Goal: Task Accomplishment & Management: Complete application form

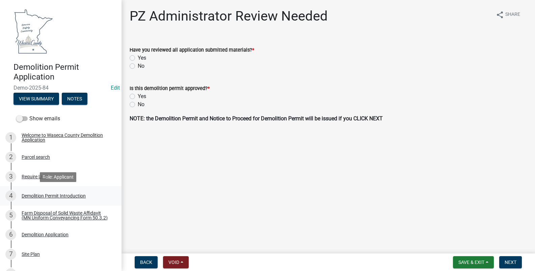
click at [41, 196] on div "Demolition Permit Introduction" at bounding box center [54, 196] width 64 height 5
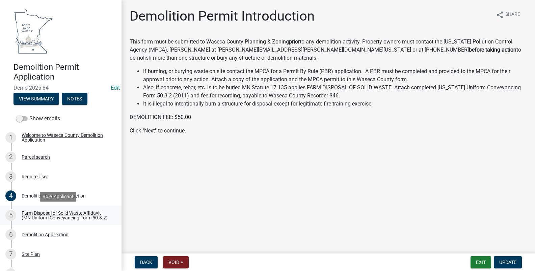
click at [39, 213] on div "Farm Disposal of Solid Waste Affidavit (MN Uniform Conveyancing Form 50.3.2)" at bounding box center [66, 215] width 89 height 9
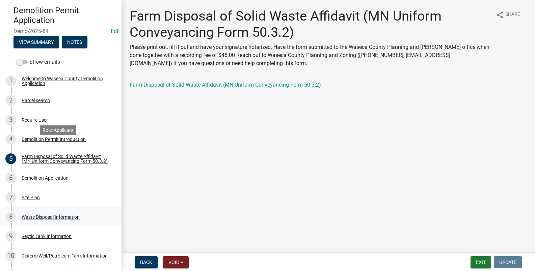
scroll to position [68, 0]
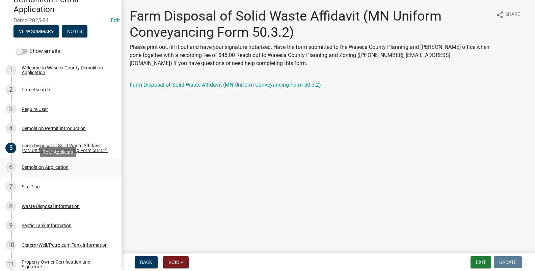
click at [42, 170] on div "Demolition Application" at bounding box center [45, 167] width 47 height 5
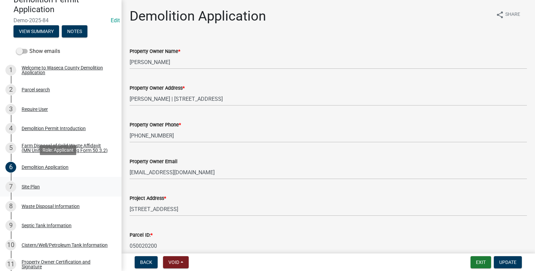
scroll to position [101, 0]
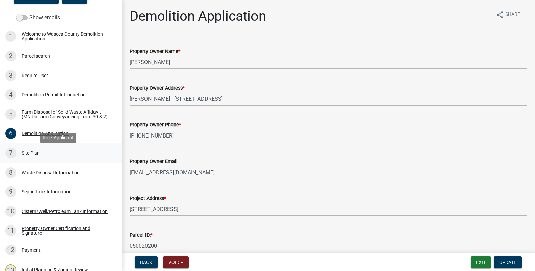
click at [33, 156] on div "Site Plan" at bounding box center [31, 153] width 18 height 5
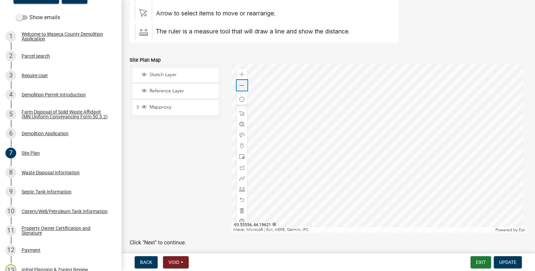
click at [240, 86] on span at bounding box center [241, 85] width 5 height 5
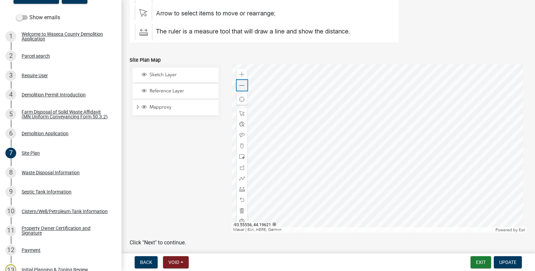
click at [240, 86] on span at bounding box center [241, 85] width 5 height 5
click at [36, 175] on div "Waste Disposal Information" at bounding box center [51, 172] width 58 height 5
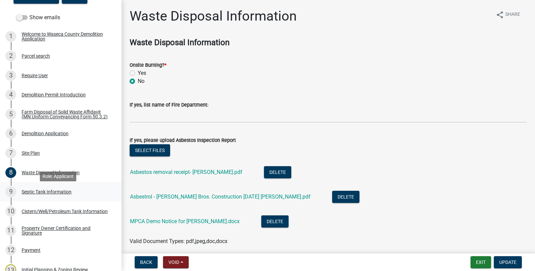
click at [34, 194] on div "Septic Tank Information" at bounding box center [47, 192] width 50 height 5
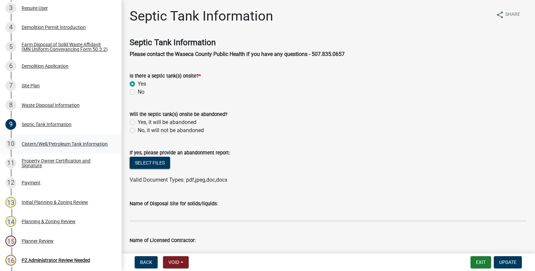
click at [30, 146] on div "Cistern/Well/Petroleum Tank Information" at bounding box center [65, 144] width 86 height 5
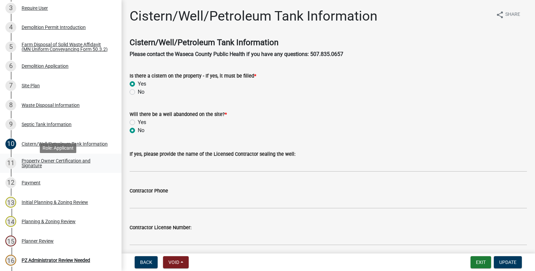
click at [30, 163] on div "Property Owner Certification and Signature" at bounding box center [66, 163] width 89 height 9
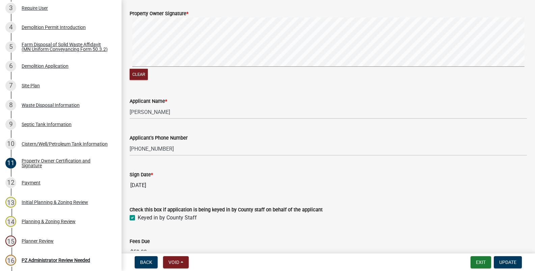
scroll to position [130, 0]
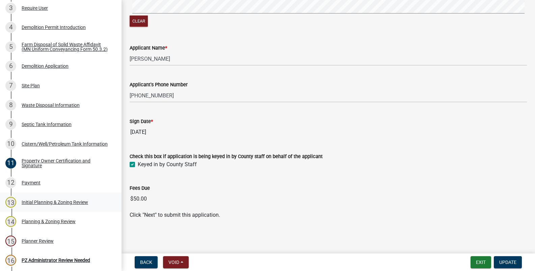
click at [41, 204] on div "Initial Planning & Zoning Review" at bounding box center [55, 202] width 66 height 5
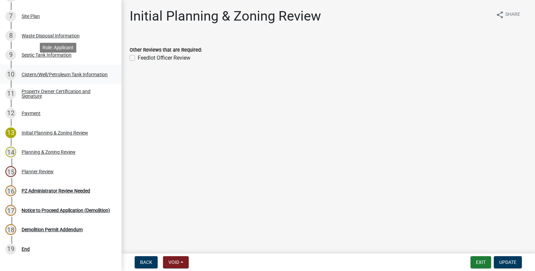
scroll to position [270, 0]
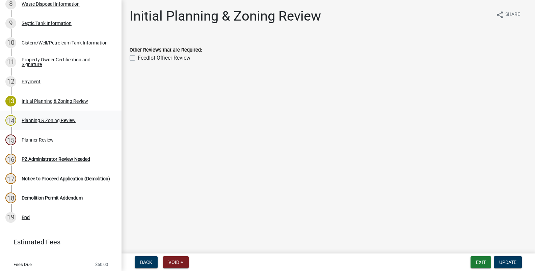
click at [31, 121] on div "Planning & Zoning Review" at bounding box center [49, 120] width 54 height 5
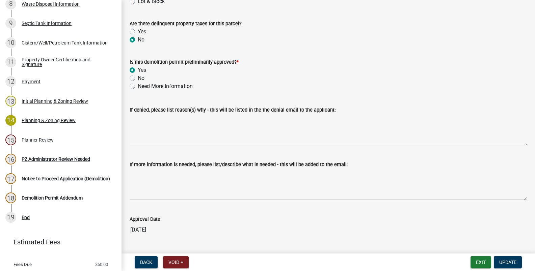
scroll to position [82, 0]
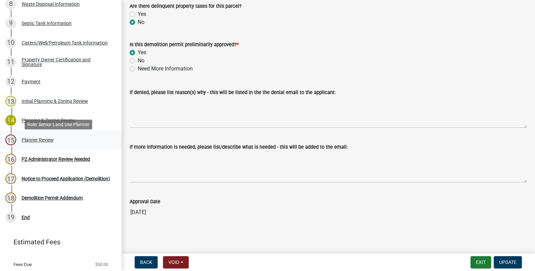
click at [29, 142] on div "Planner Review" at bounding box center [38, 140] width 32 height 5
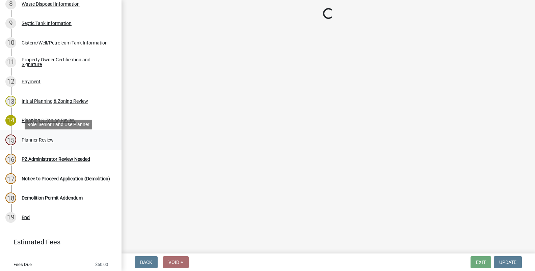
scroll to position [0, 0]
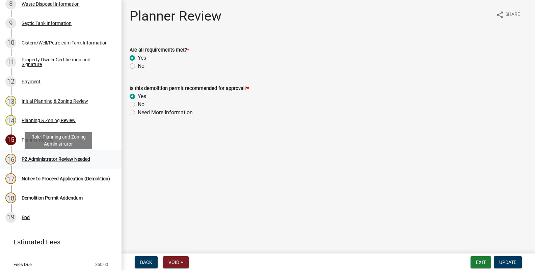
click at [37, 161] on div "PZ Administrator Review Needed" at bounding box center [56, 159] width 69 height 5
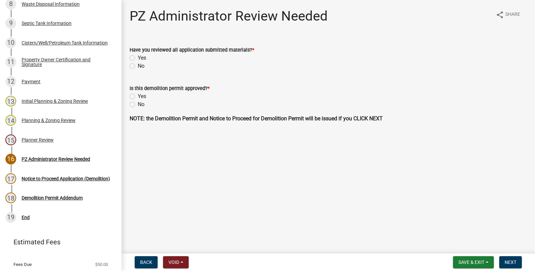
click at [138, 58] on label "Yes" at bounding box center [142, 58] width 8 height 8
click at [138, 58] on input "Yes" at bounding box center [140, 56] width 4 height 4
radio input "true"
click at [138, 96] on label "Yes" at bounding box center [142, 96] width 8 height 8
click at [138, 96] on input "Yes" at bounding box center [140, 94] width 4 height 4
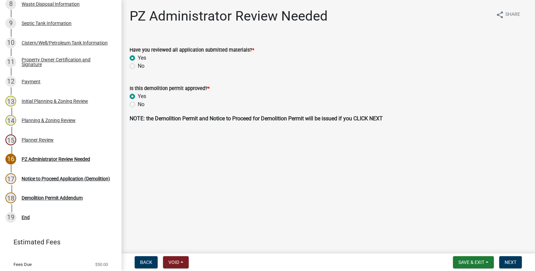
radio input "true"
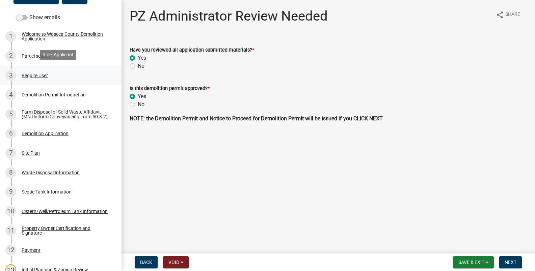
scroll to position [135, 0]
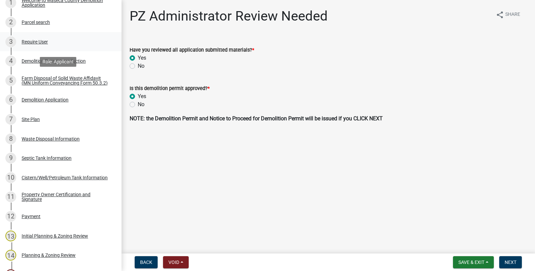
click at [60, 81] on div "Farm Disposal of Solid Waste Affidavit (MN Uniform Conveyancing Form 50.3.2)" at bounding box center [66, 80] width 89 height 9
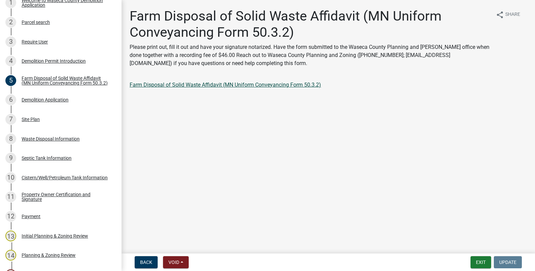
click at [226, 82] on link "Farm Disposal of Solid Waste Affidavit (MN Uniform Conveyancing Form 50.3.2)" at bounding box center [225, 85] width 191 height 6
click at [47, 102] on div "Demolition Application" at bounding box center [45, 100] width 47 height 5
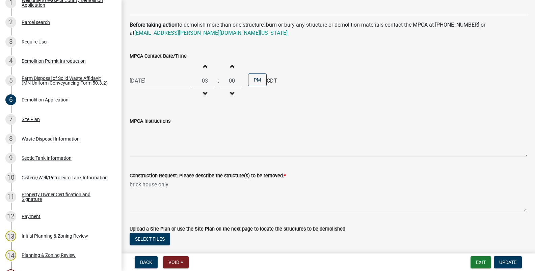
scroll to position [554, 0]
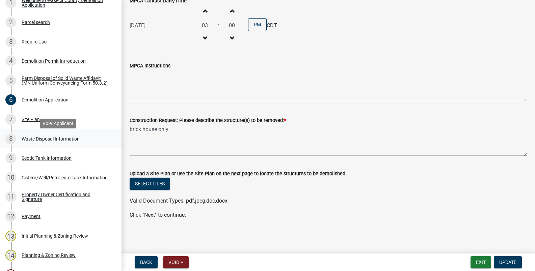
click at [33, 141] on div "Waste Disposal Information" at bounding box center [51, 139] width 58 height 5
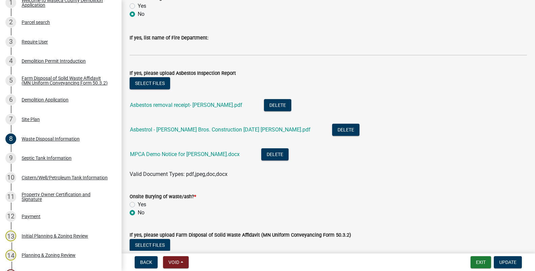
scroll to position [61, 0]
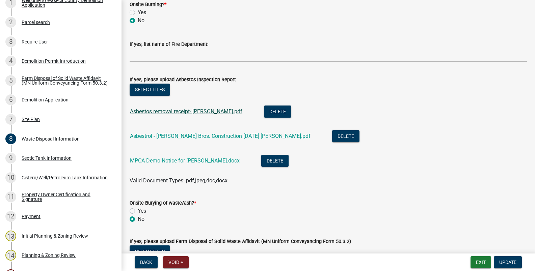
click at [178, 111] on link "Asbestos removal receipt- Jeff Emmans.pdf" at bounding box center [186, 111] width 112 height 6
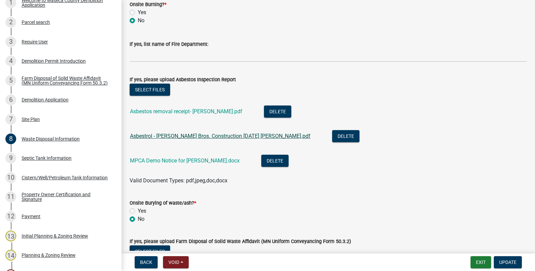
click at [176, 136] on link "Asbestrol - James Bros. Construction 2025-07-17 Jeff Emmans.pdf" at bounding box center [220, 136] width 181 height 6
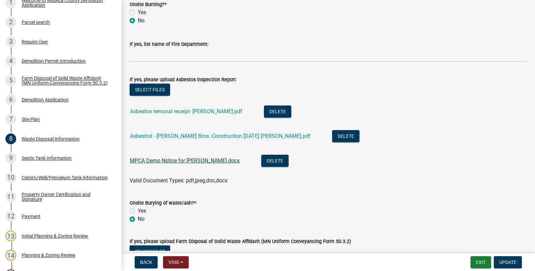
click at [169, 160] on link "MPCA Demo Notice for Emmans.docx" at bounding box center [185, 161] width 110 height 6
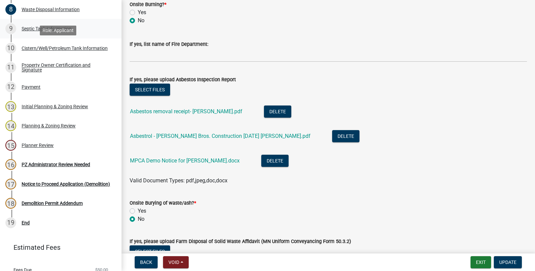
scroll to position [292, 0]
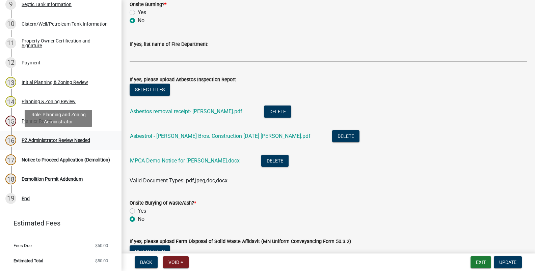
click at [52, 140] on div "PZ Administrator Review Needed" at bounding box center [56, 140] width 69 height 5
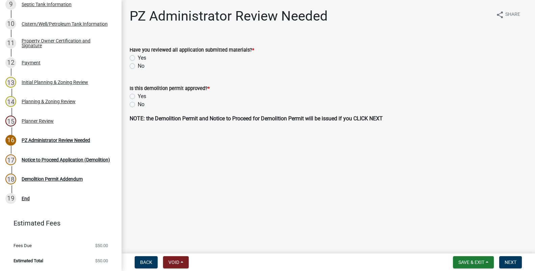
click at [138, 58] on label "Yes" at bounding box center [142, 58] width 8 height 8
click at [138, 58] on input "Yes" at bounding box center [140, 56] width 4 height 4
radio input "true"
click at [138, 96] on label "Yes" at bounding box center [142, 96] width 8 height 8
click at [138, 96] on input "Yes" at bounding box center [140, 94] width 4 height 4
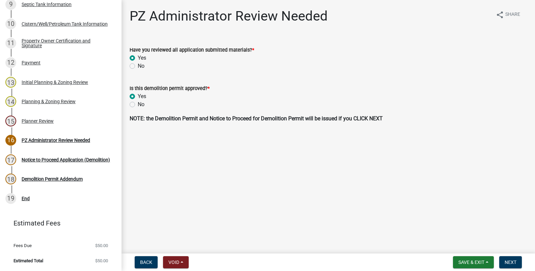
radio input "true"
click at [509, 261] on span "Next" at bounding box center [511, 262] width 12 height 5
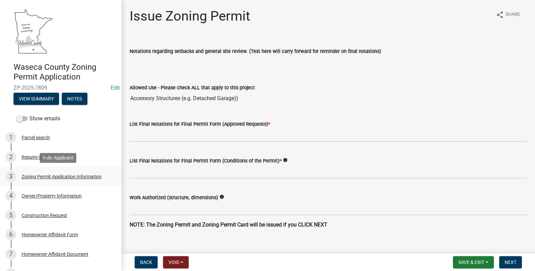
click at [45, 178] on div "Zoning Permit Application Information" at bounding box center [62, 176] width 80 height 5
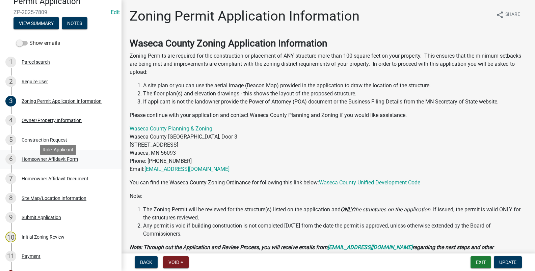
scroll to position [101, 0]
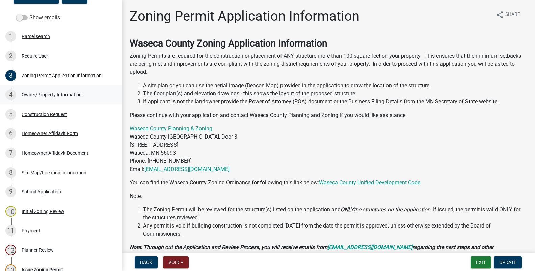
click at [56, 93] on div "Owner/Property Information" at bounding box center [52, 94] width 60 height 5
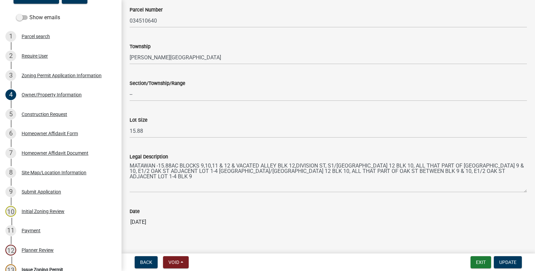
scroll to position [635, 0]
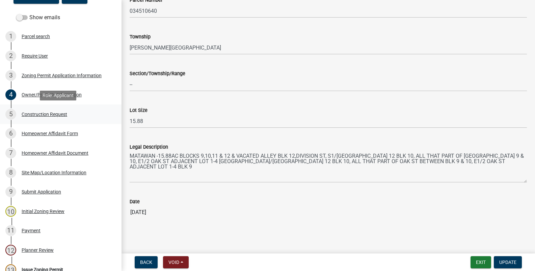
click at [56, 114] on div "Construction Request" at bounding box center [45, 114] width 46 height 5
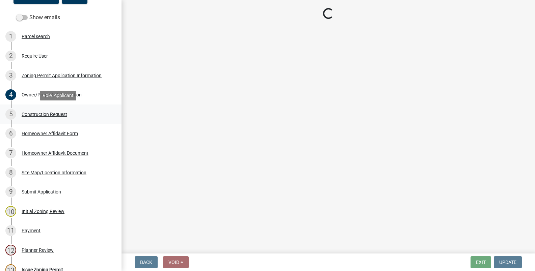
scroll to position [0, 0]
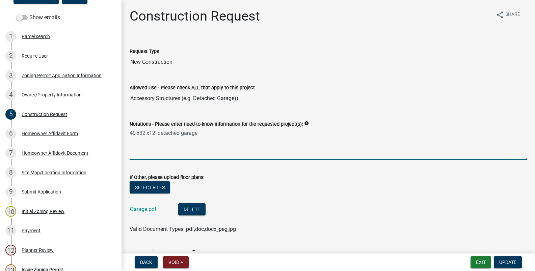
drag, startPoint x: 199, startPoint y: 135, endPoint x: 128, endPoint y: 132, distance: 71.3
click at [128, 132] on div "Notations - Please enter need-to-know information for the requested project(s):…" at bounding box center [328, 135] width 407 height 49
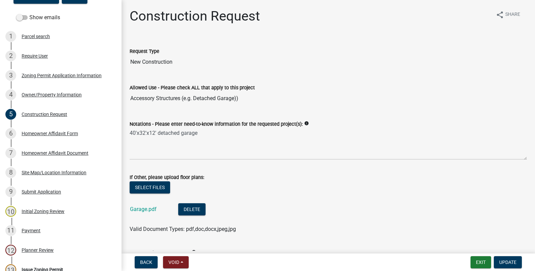
click at [313, 106] on wm-data-entity-input "Allowed Use - Please check ALL that apply to this project Accessory Structures …" at bounding box center [328, 92] width 397 height 36
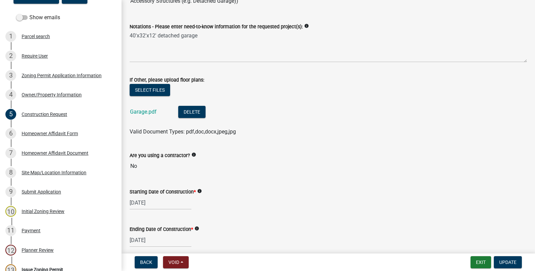
scroll to position [101, 0]
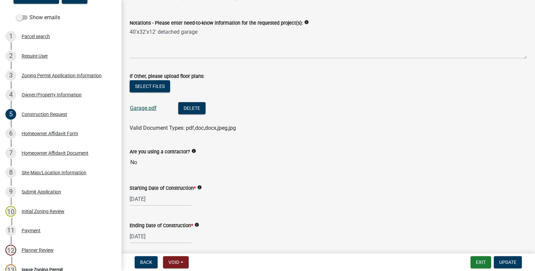
click at [138, 109] on link "Garage.pdf" at bounding box center [143, 108] width 27 height 6
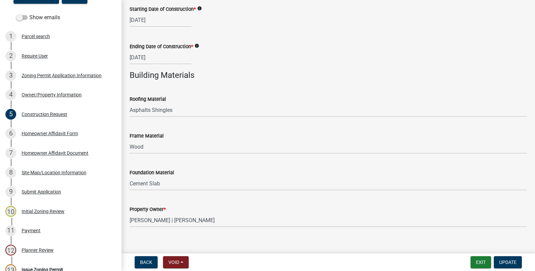
scroll to position [289, 0]
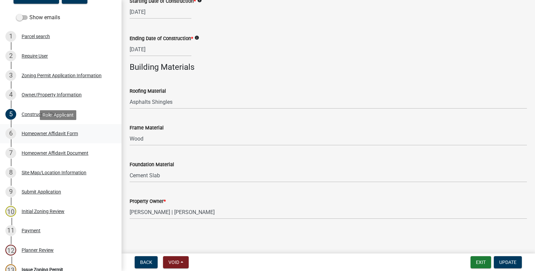
click at [36, 132] on div "Homeowner Affidavit Form" at bounding box center [50, 133] width 56 height 5
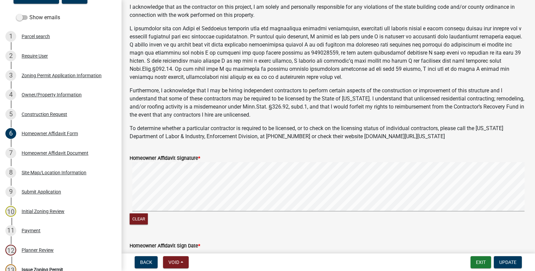
scroll to position [101, 0]
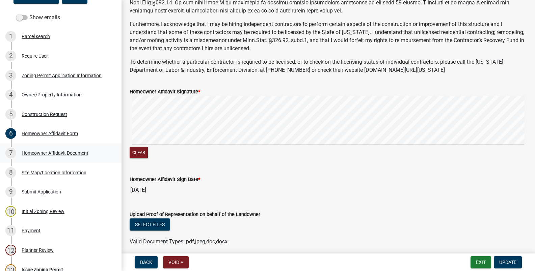
click at [53, 152] on div "Homeowner Affidavit Document" at bounding box center [55, 153] width 67 height 5
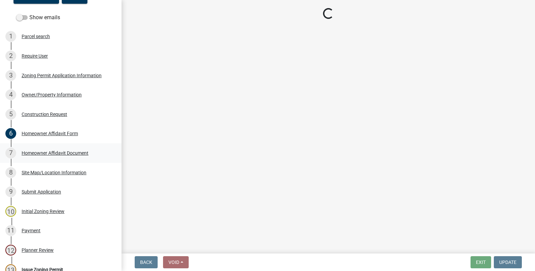
scroll to position [0, 0]
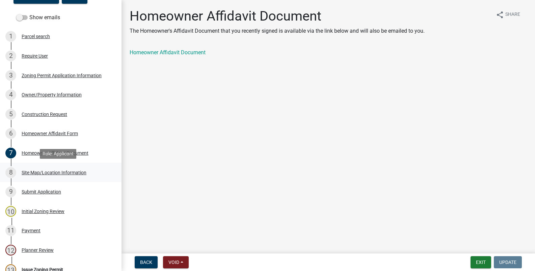
click at [55, 172] on div "Site Map/Location Information" at bounding box center [54, 172] width 65 height 5
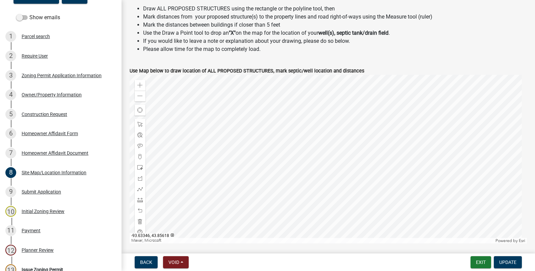
scroll to position [270, 0]
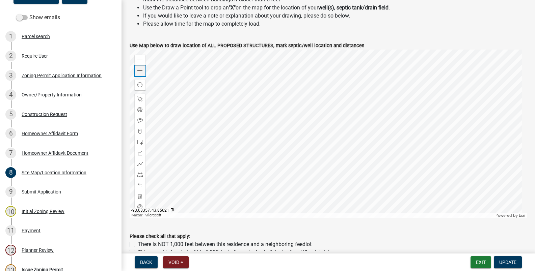
click at [139, 71] on span at bounding box center [139, 70] width 5 height 5
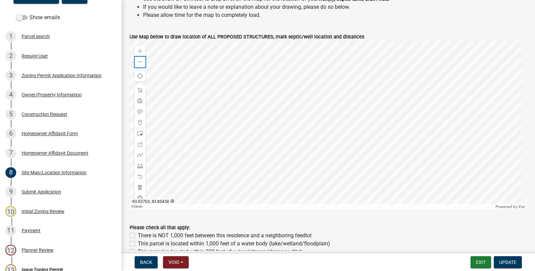
scroll to position [236, 0]
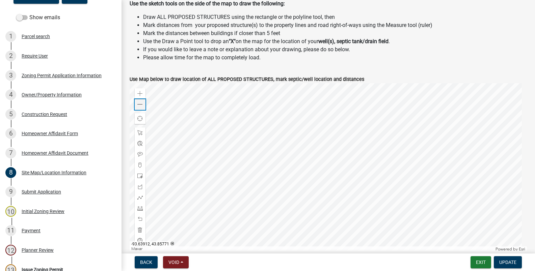
click at [138, 103] on span at bounding box center [139, 104] width 5 height 5
click at [48, 191] on div "Submit Application" at bounding box center [41, 192] width 39 height 5
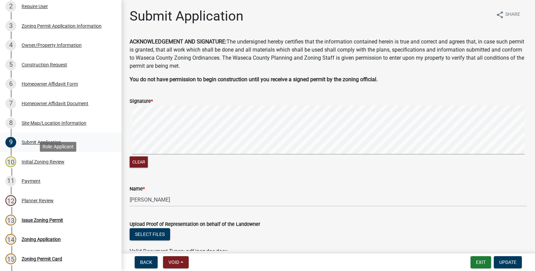
scroll to position [169, 0]
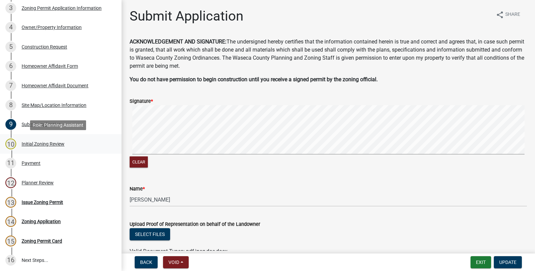
click at [48, 145] on div "Initial Zoning Review" at bounding box center [43, 144] width 43 height 5
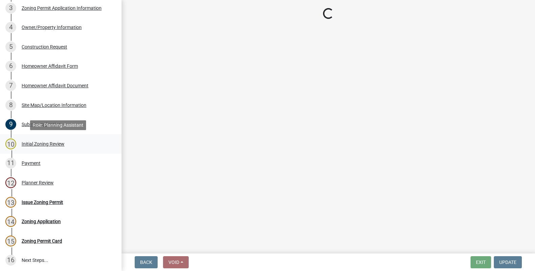
select select "5adaefc3-805f-48b5-a493-d80b3a70a6b4"
select select "6d839d38-f784-434a-a355-9dbcceaeb93c"
select select "f85b0be6-0ba0-4e52-abd8-9a831d915a76"
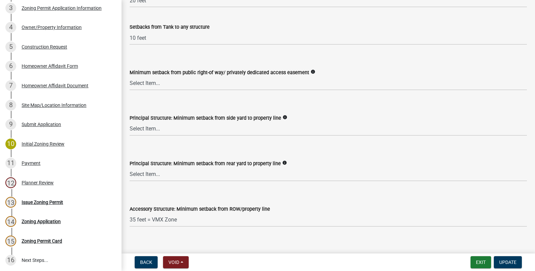
scroll to position [1013, 0]
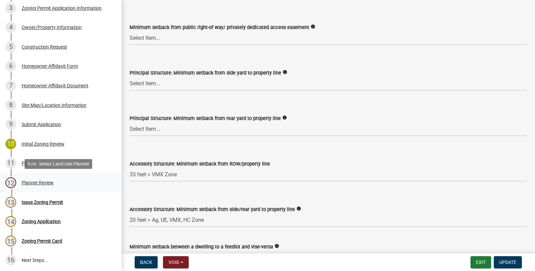
click at [32, 183] on div "Planner Review" at bounding box center [38, 183] width 32 height 5
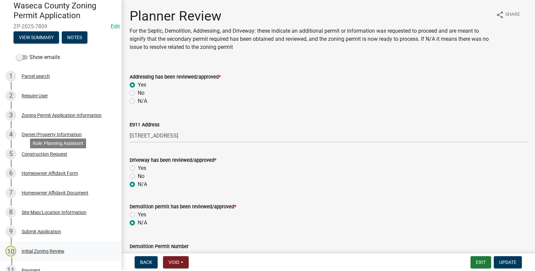
scroll to position [0, 0]
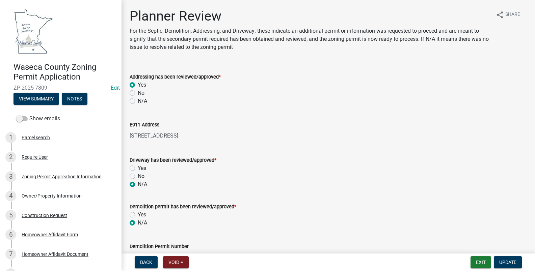
click at [399, 65] on form "Addressing has been reviewed/approved * Yes No N/A" at bounding box center [328, 85] width 397 height 41
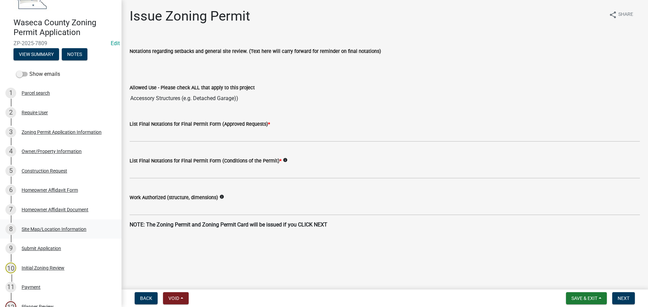
scroll to position [68, 0]
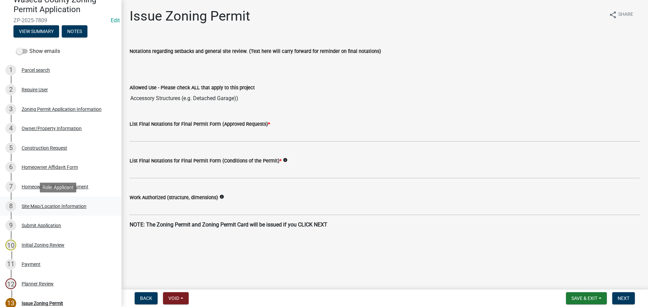
click at [51, 207] on div "Site Map/Location Information" at bounding box center [54, 206] width 65 height 5
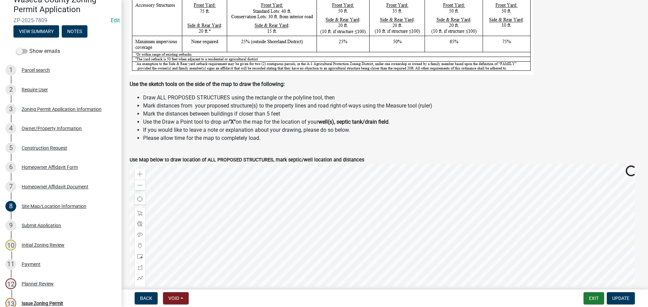
scroll to position [203, 0]
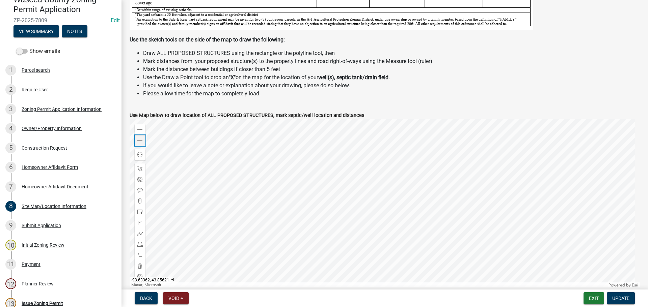
click at [137, 140] on div "Zoom out" at bounding box center [140, 140] width 11 height 11
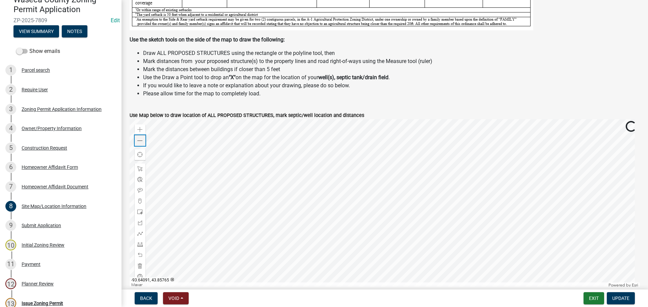
click at [139, 140] on span at bounding box center [139, 140] width 5 height 5
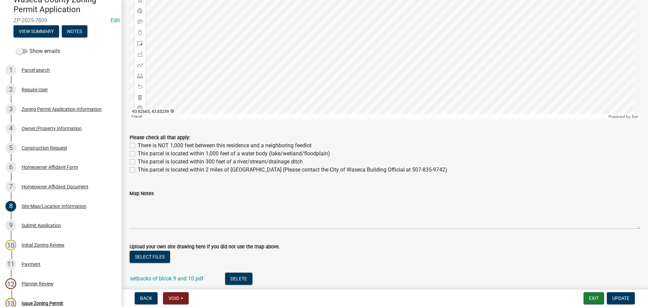
scroll to position [420, 0]
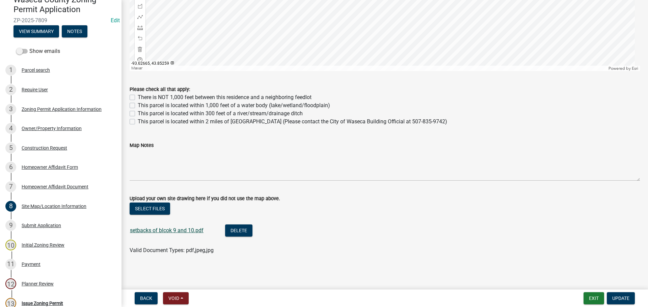
click at [167, 231] on link "setbacks of blcok 9 and 10.pdf" at bounding box center [167, 230] width 74 height 6
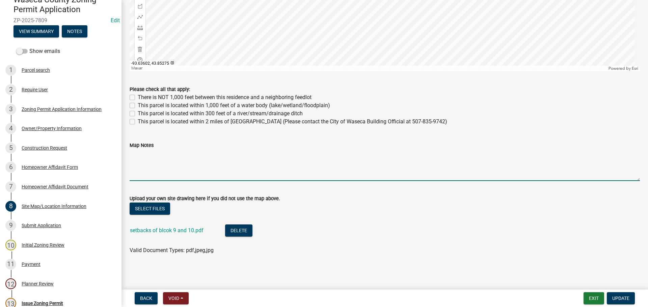
click at [203, 169] on textarea "Map Notes" at bounding box center [385, 166] width 510 height 32
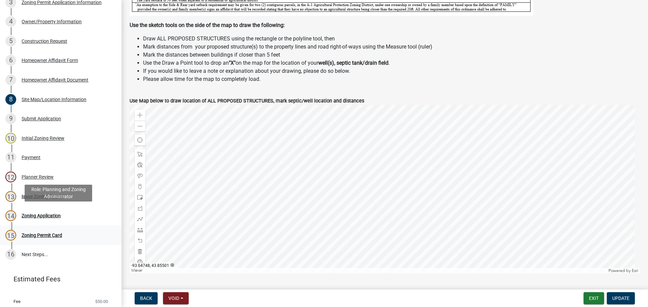
scroll to position [194, 0]
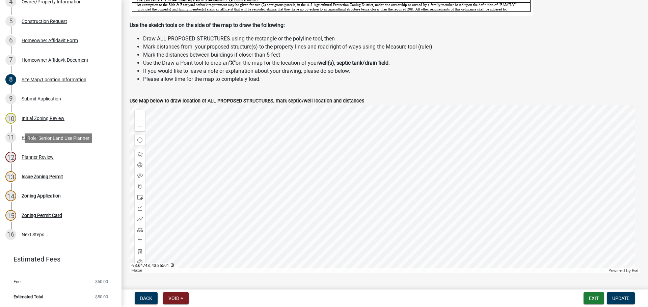
click at [33, 157] on div "Planner Review" at bounding box center [38, 157] width 32 height 5
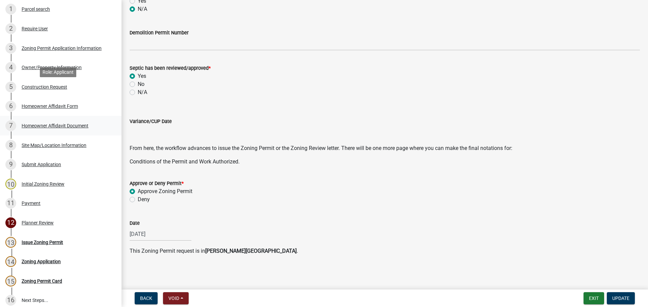
scroll to position [127, 0]
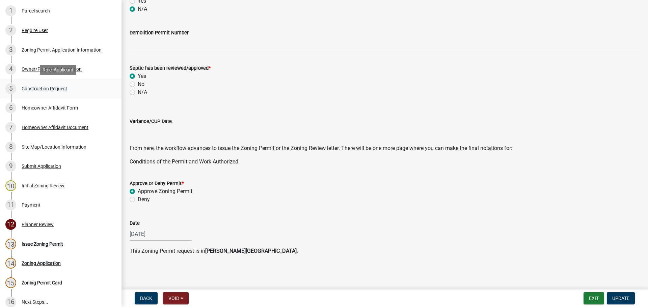
click at [39, 88] on div "Construction Request" at bounding box center [45, 88] width 46 height 5
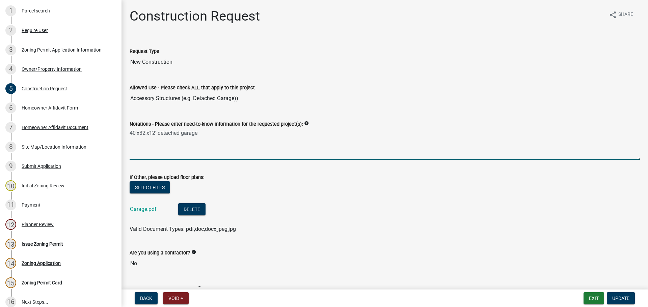
drag, startPoint x: 198, startPoint y: 133, endPoint x: 120, endPoint y: 132, distance: 78.7
click at [120, 132] on div "Waseca County Zoning Permit Application ZP-2025-7809 Edit View Summary Notes Sh…" at bounding box center [324, 153] width 648 height 307
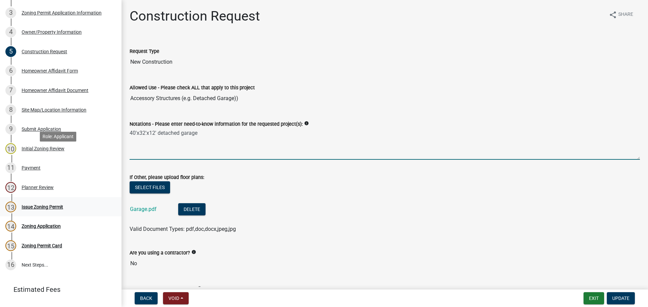
scroll to position [194, 0]
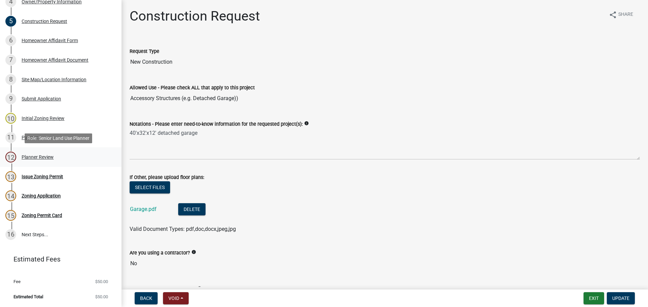
click at [30, 157] on div "Planner Review" at bounding box center [38, 157] width 32 height 5
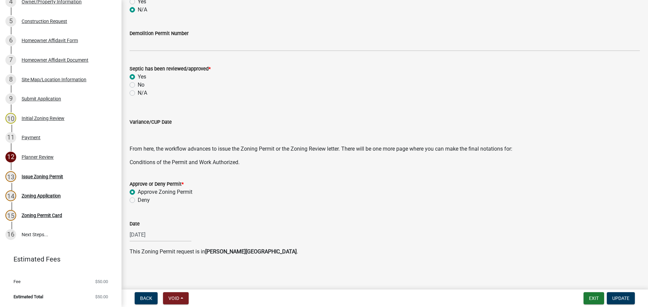
scroll to position [206, 0]
click at [37, 176] on div "Issue Zoning Permit" at bounding box center [43, 176] width 42 height 5
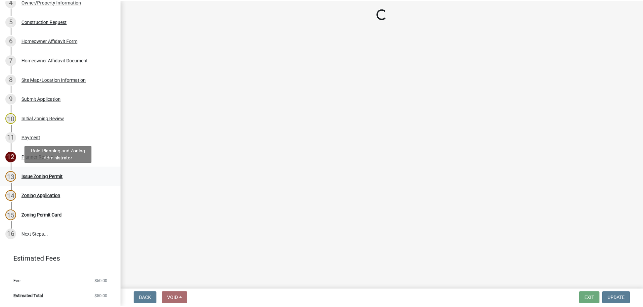
scroll to position [0, 0]
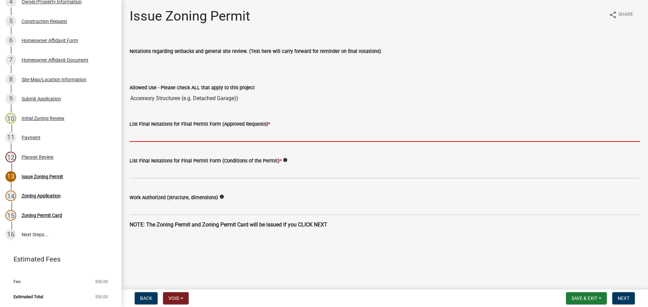
click at [157, 132] on input "List Final Notations for Final Permit Form (Approved Requests) *" at bounding box center [385, 135] width 510 height 14
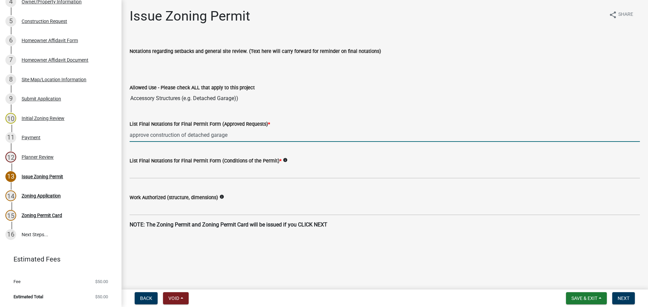
type input "approve construction of detached garage"
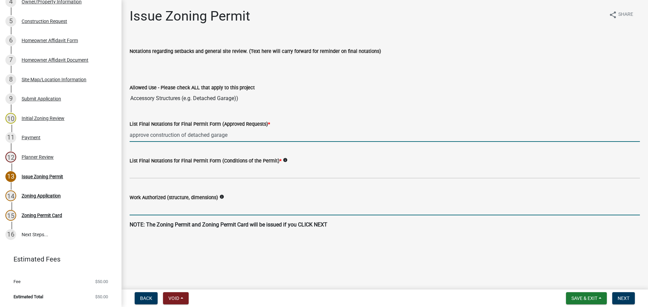
click at [193, 205] on input "Work Authorized (structure, dimensions)" at bounding box center [385, 209] width 510 height 14
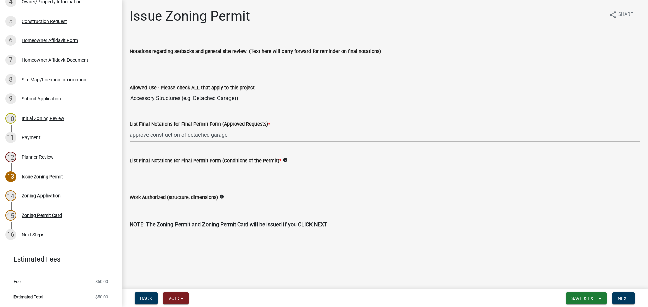
paste input "40'x32'x12' detached garage"
type input "40'x32'x12' detached garage"
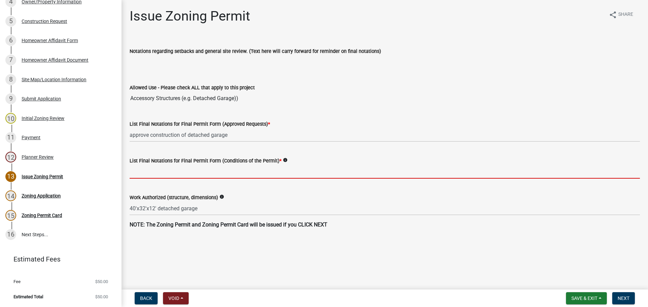
click at [169, 170] on input "List Final Notations for Final Permit Form (Conditions of the Permit) *" at bounding box center [385, 172] width 510 height 14
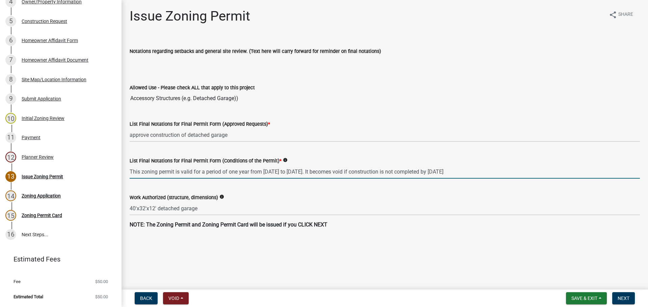
click at [273, 172] on input "This zoning permit is valid for a period of one year from [DATE] to [DATE]. It …" at bounding box center [385, 172] width 510 height 14
click at [323, 172] on input "This zoning permit is valid for a period of one year from [DATE] to [DATE]. It …" at bounding box center [385, 172] width 510 height 14
click at [508, 172] on input "This zoning permit is valid for a period of one year from [DATE] to [DATE]. It …" at bounding box center [385, 172] width 510 height 14
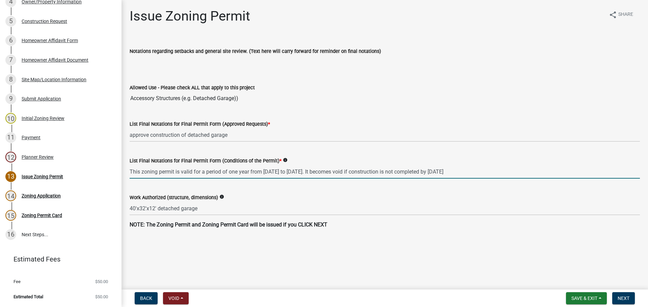
click at [491, 173] on input "This zoning permit is valid for a period of one year from [DATE] to [DATE]. It …" at bounding box center [385, 172] width 510 height 14
type input "This zoning permit is valid for a period of one year from [DATE] to [DATE]. It …"
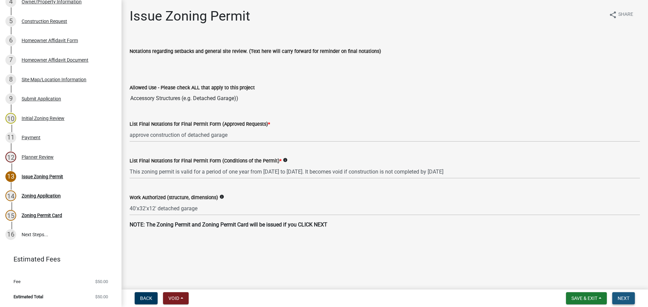
click at [619, 296] on span "Next" at bounding box center [624, 298] width 12 height 5
